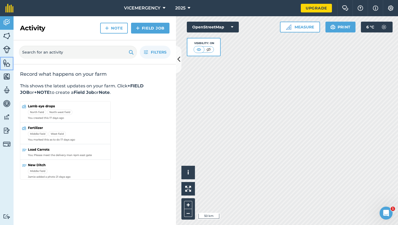
click at [4, 63] on img at bounding box center [7, 63] width 8 height 8
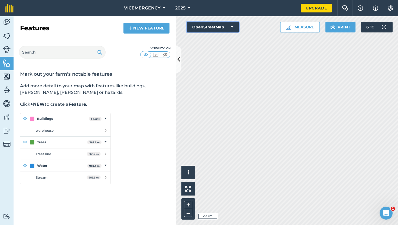
click at [212, 23] on button "OpenStreetMap" at bounding box center [213, 27] width 52 height 11
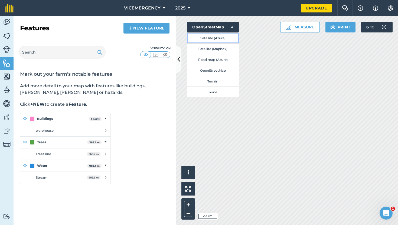
click at [217, 38] on button "Satellite (Azure)" at bounding box center [213, 37] width 52 height 11
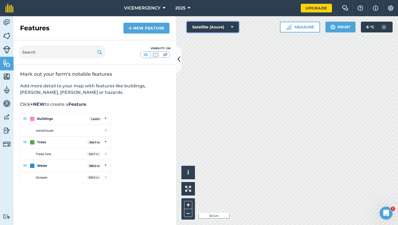
click at [211, 27] on button "Satellite (Azure)" at bounding box center [213, 27] width 52 height 11
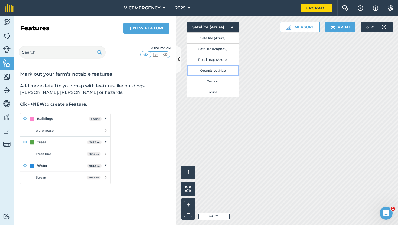
click at [214, 69] on button "OpenStreetMap" at bounding box center [213, 70] width 52 height 11
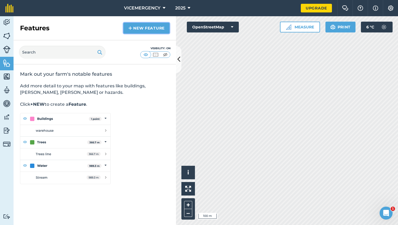
click at [144, 32] on link "New feature" at bounding box center [146, 28] width 46 height 11
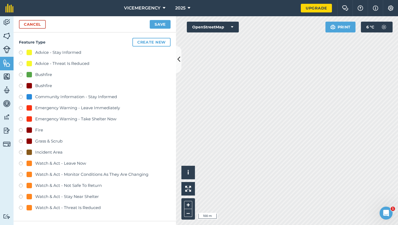
click at [22, 129] on label at bounding box center [23, 130] width 8 height 5
radio input "true"
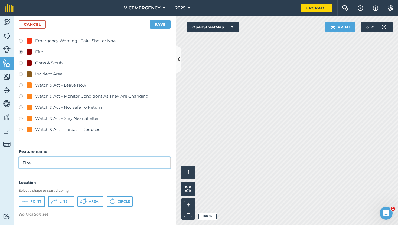
click at [42, 162] on input "Fire" at bounding box center [94, 162] width 151 height 11
type input "Fire: CHEPSTOWE"
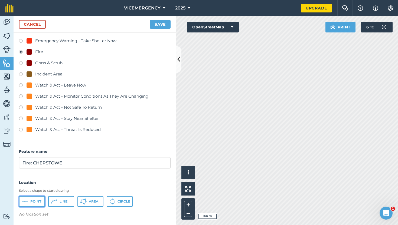
click at [35, 202] on span "Point" at bounding box center [35, 201] width 11 height 4
click at [160, 23] on button "Save" at bounding box center [160, 24] width 21 height 9
